Goal: Check status: Check status

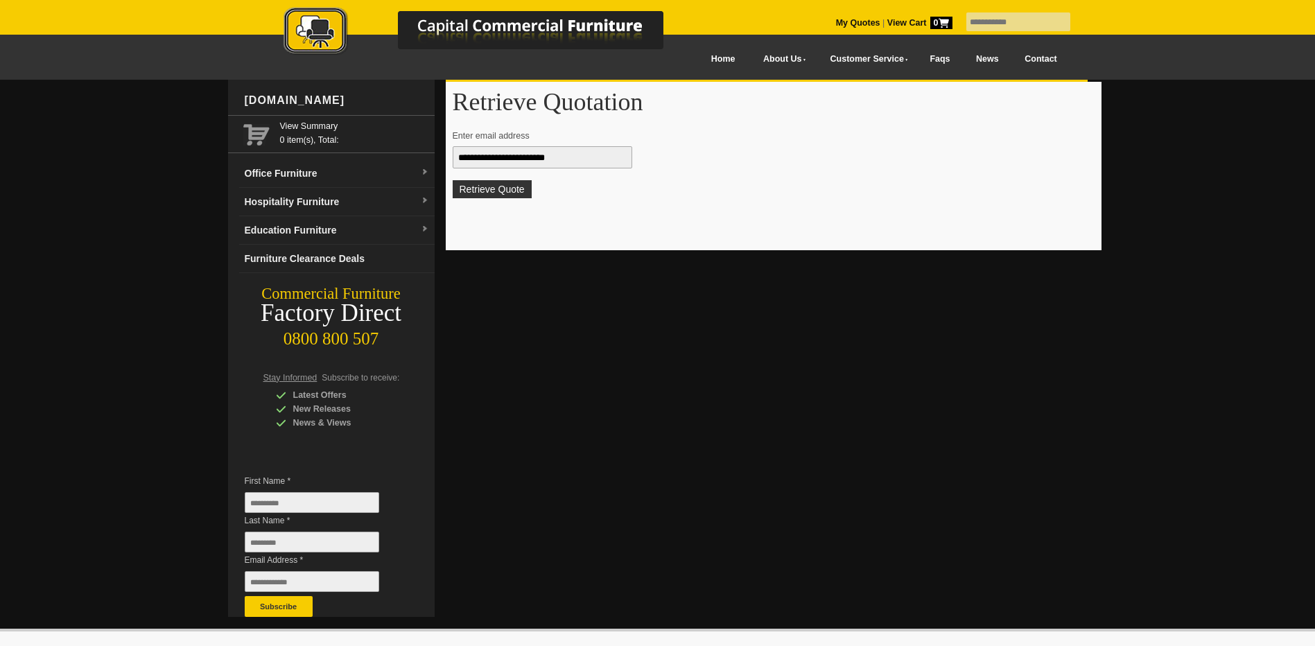
type input "**********"
click at [503, 191] on button "Retrieve Quote" at bounding box center [492, 189] width 79 height 18
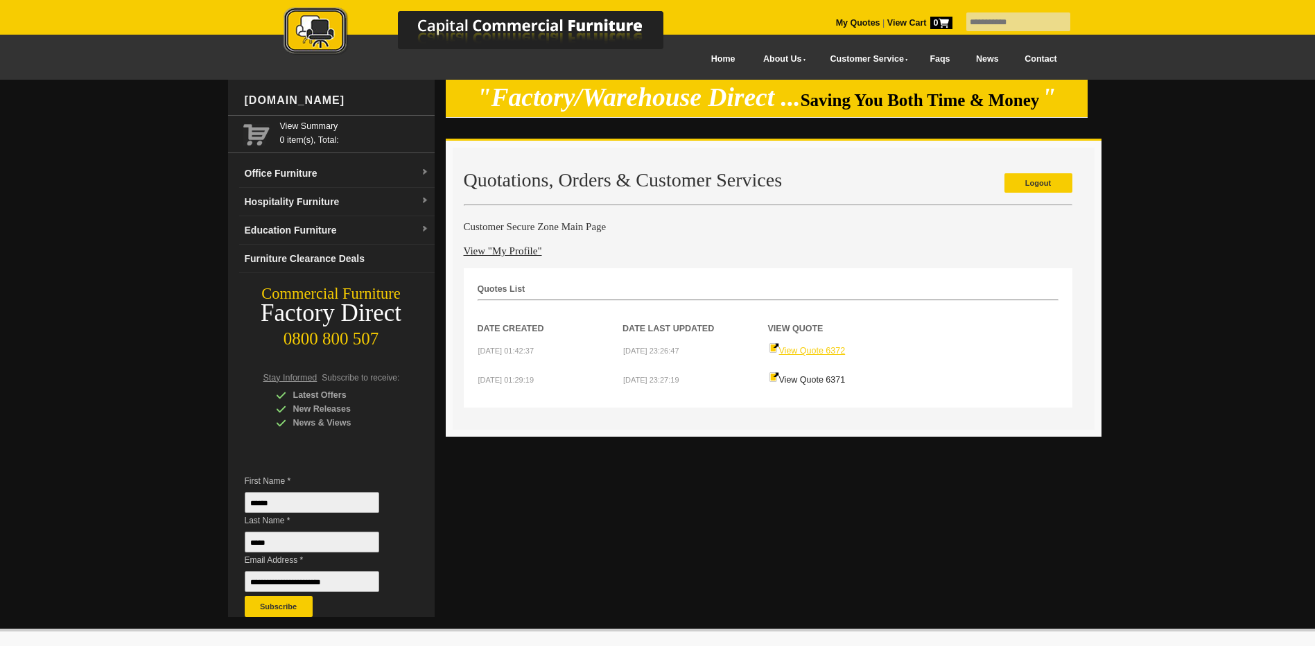
click at [803, 351] on link "View Quote 6372" at bounding box center [807, 351] width 77 height 10
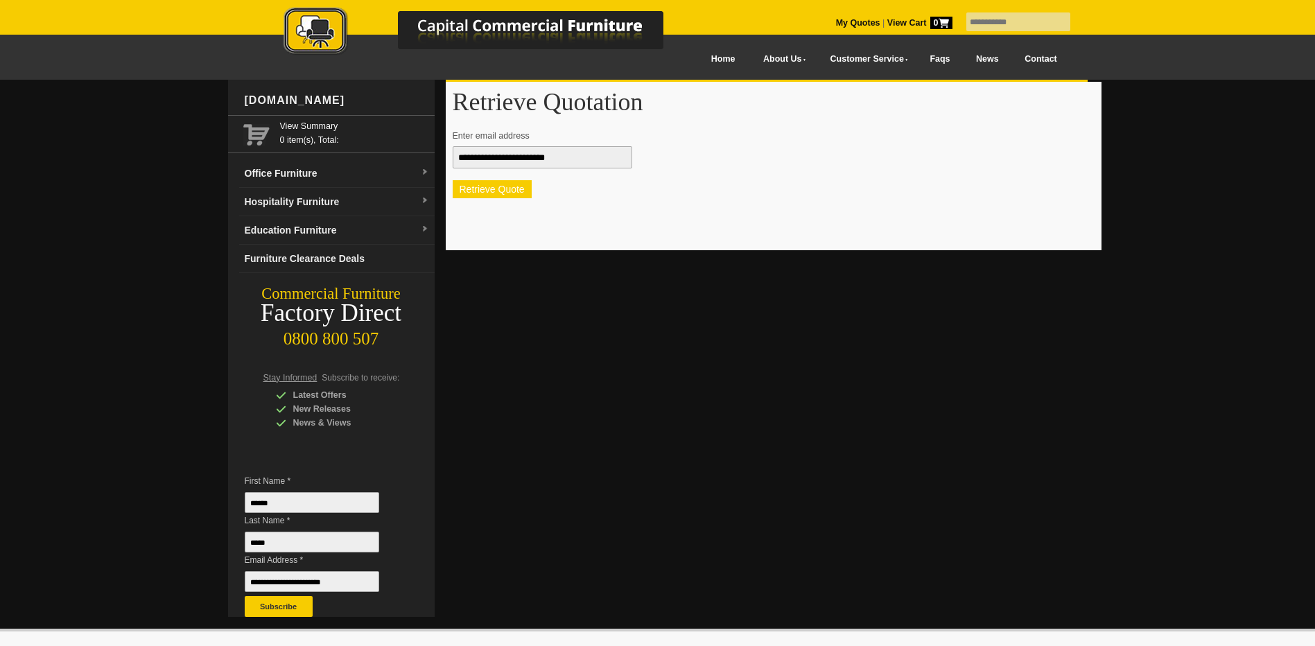
click at [507, 190] on button "Retrieve Quote" at bounding box center [492, 189] width 79 height 18
